Goal: Task Accomplishment & Management: Use online tool/utility

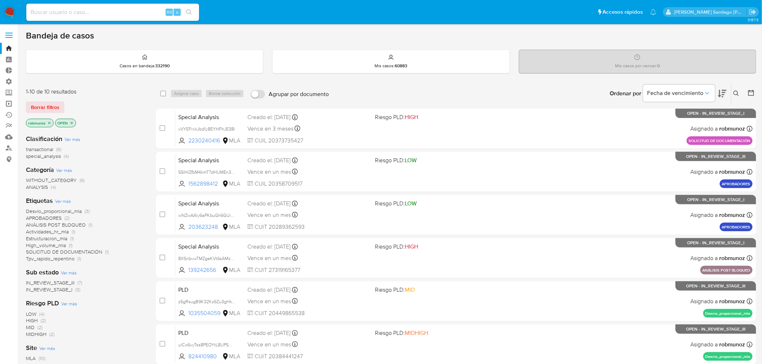
click at [12, 103] on link "Operaciones masivas" at bounding box center [43, 103] width 86 height 11
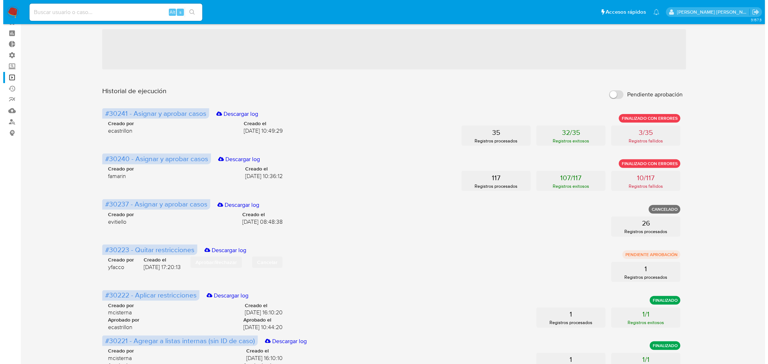
scroll to position [40, 0]
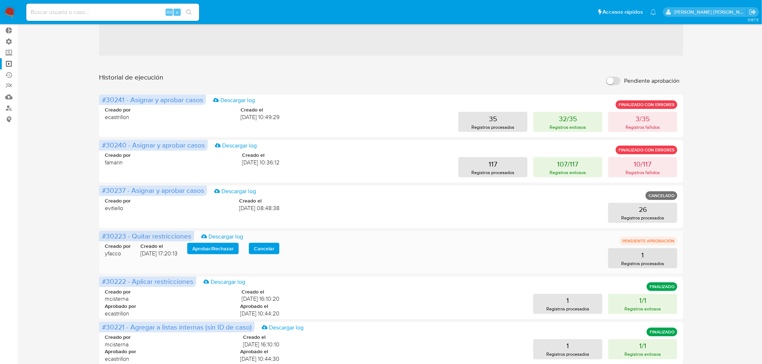
click at [221, 254] on span "Aprobar / Rechazar" at bounding box center [212, 249] width 41 height 10
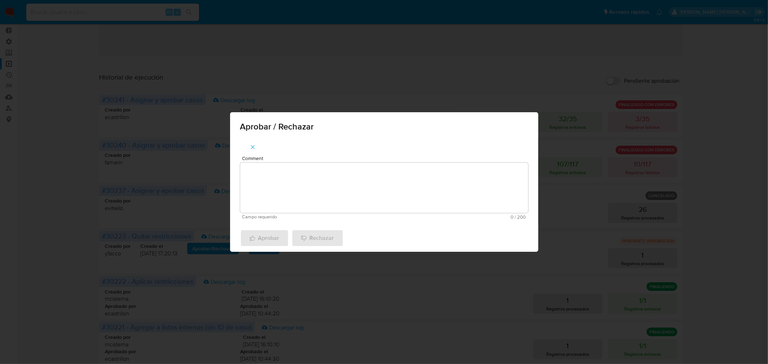
click at [268, 191] on textarea "Comment" at bounding box center [384, 188] width 288 height 50
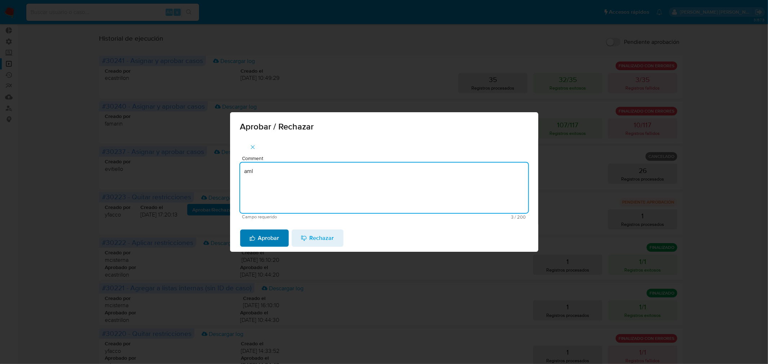
type textarea "aml"
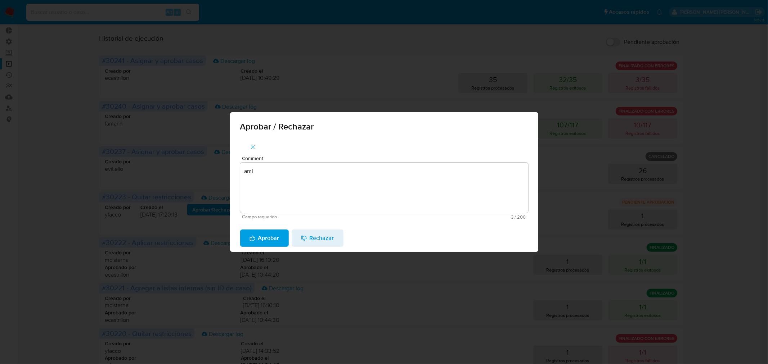
click at [273, 239] on span "Aprobar" at bounding box center [264, 238] width 30 height 16
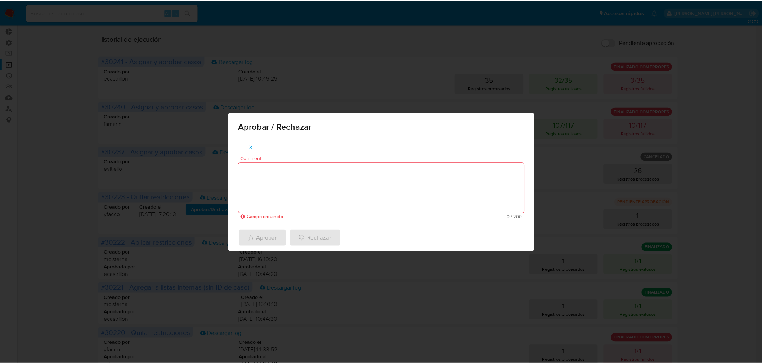
scroll to position [0, 0]
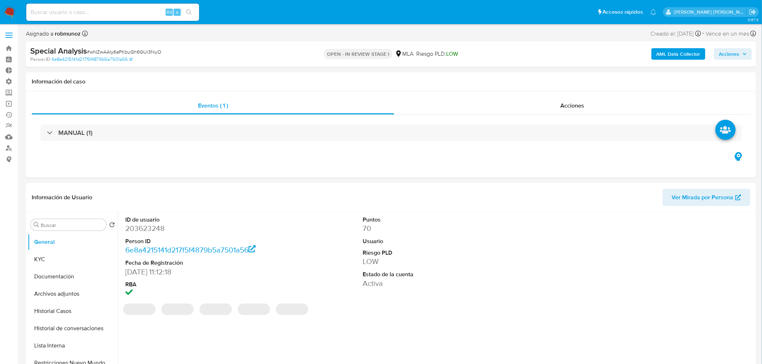
select select "10"
